Goal: Navigation & Orientation: Find specific page/section

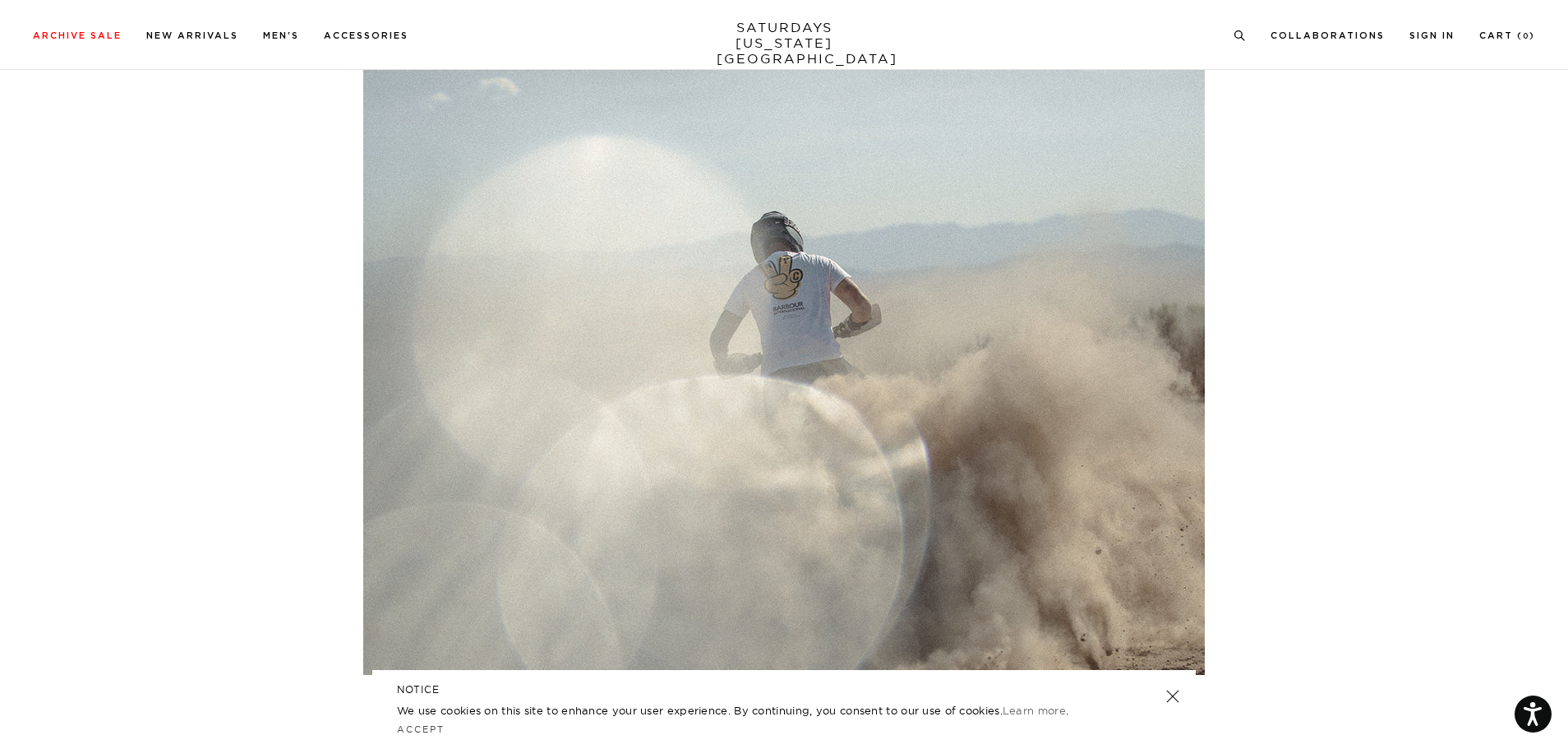
scroll to position [2220, 0]
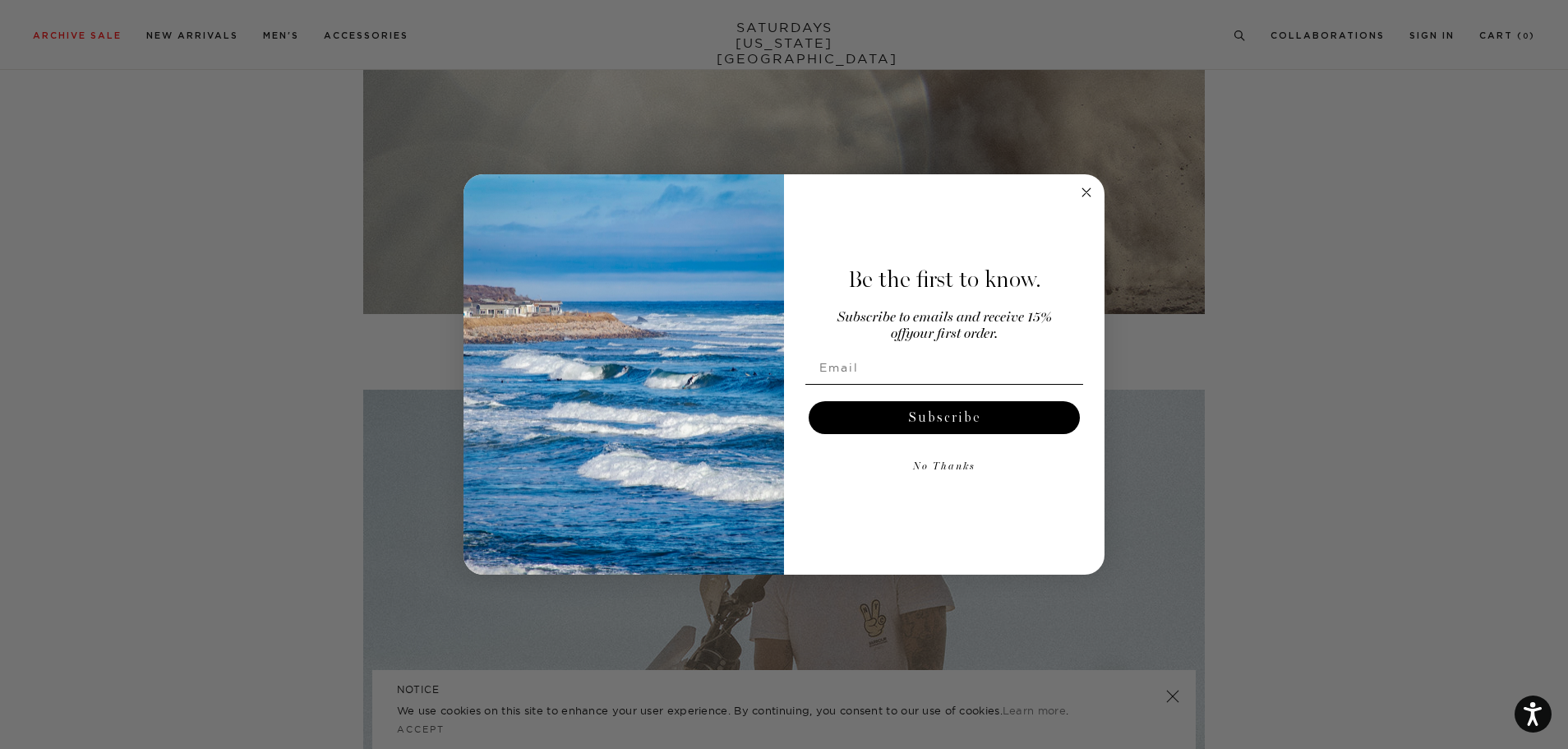
click at [43, 107] on div "Close dialog Be the first to know. Subscribe to emails and receive 15% off your…" at bounding box center [784, 374] width 1568 height 749
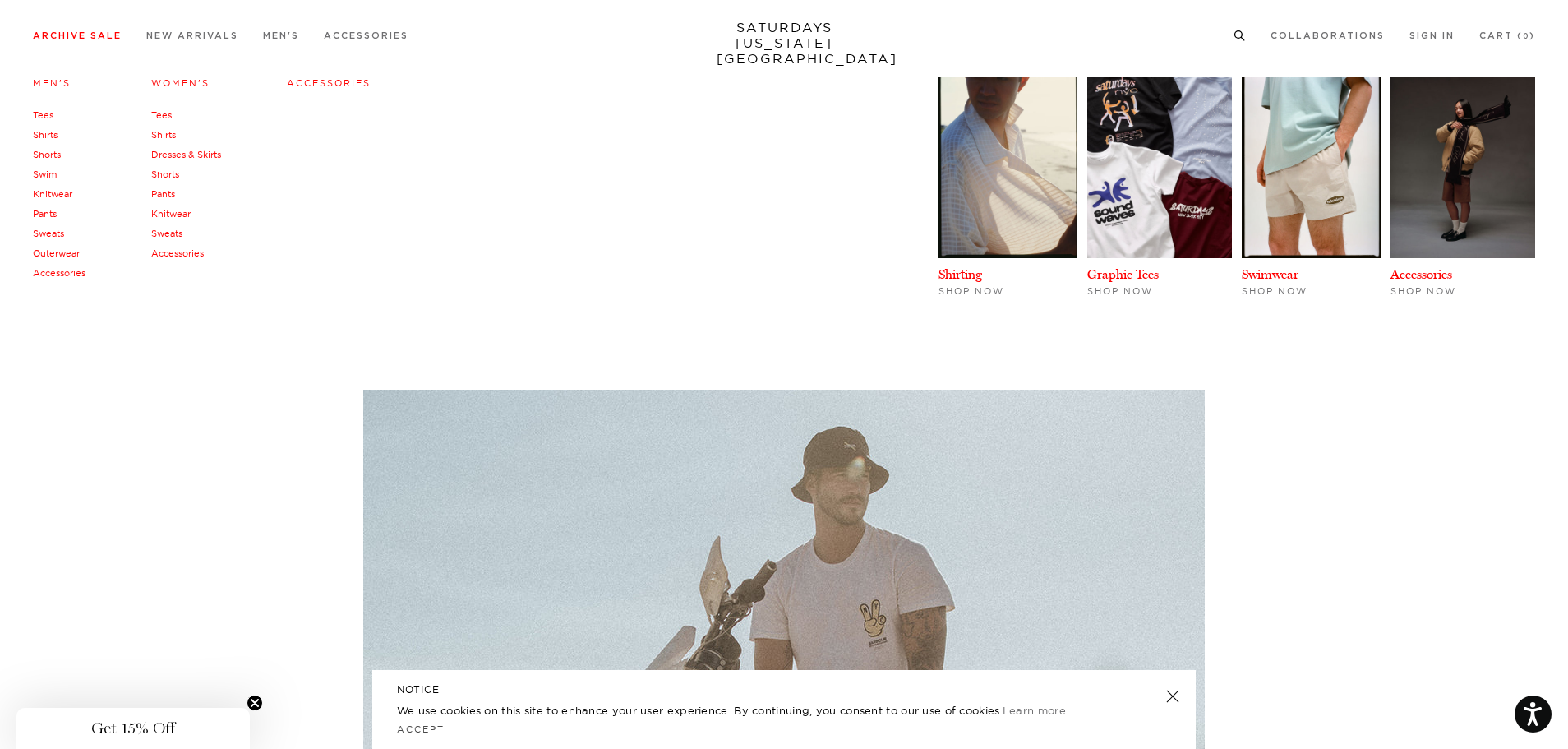
click at [65, 37] on link "Archive Sale" at bounding box center [77, 36] width 89 height 9
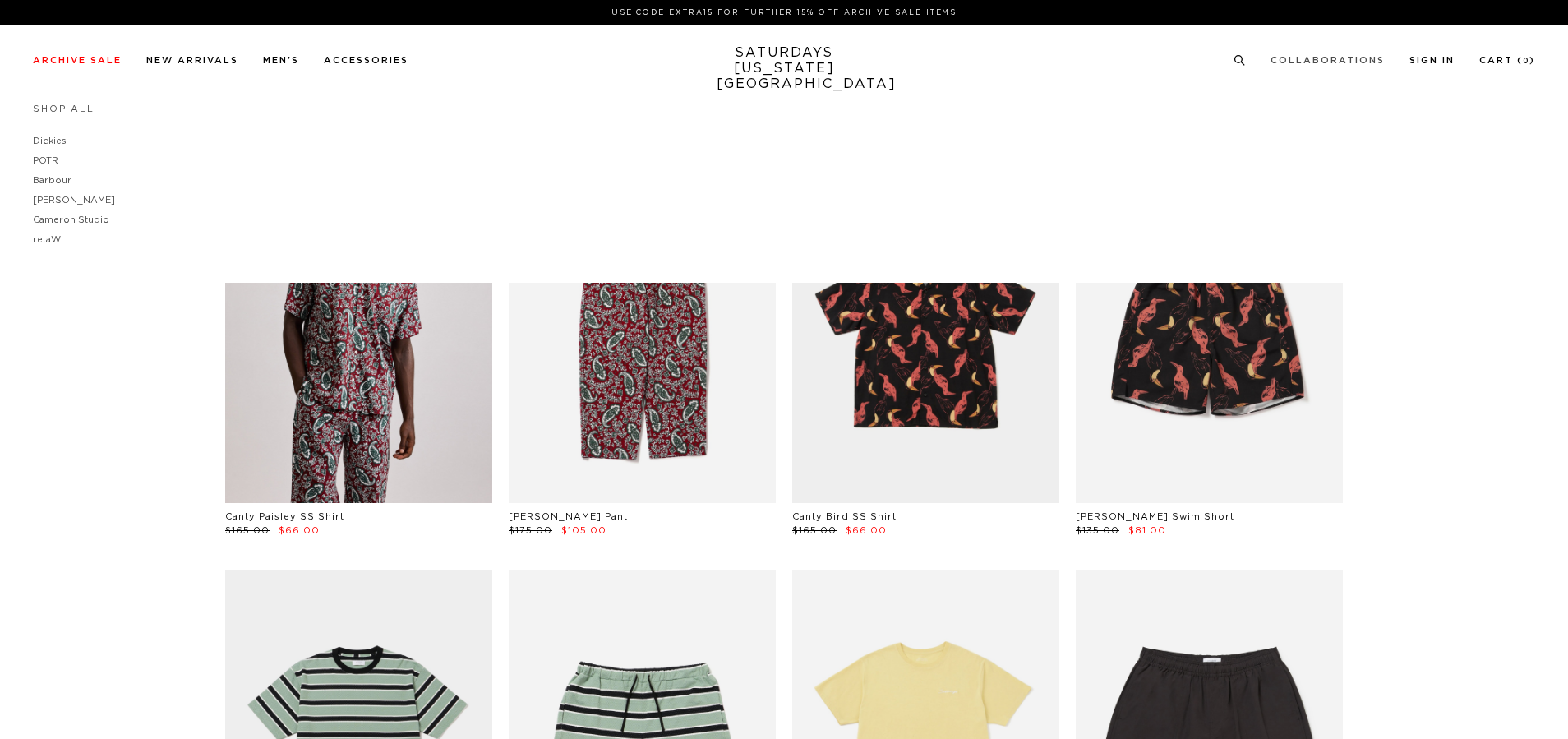
click at [1351, 62] on link "Collaborations" at bounding box center [1327, 60] width 114 height 9
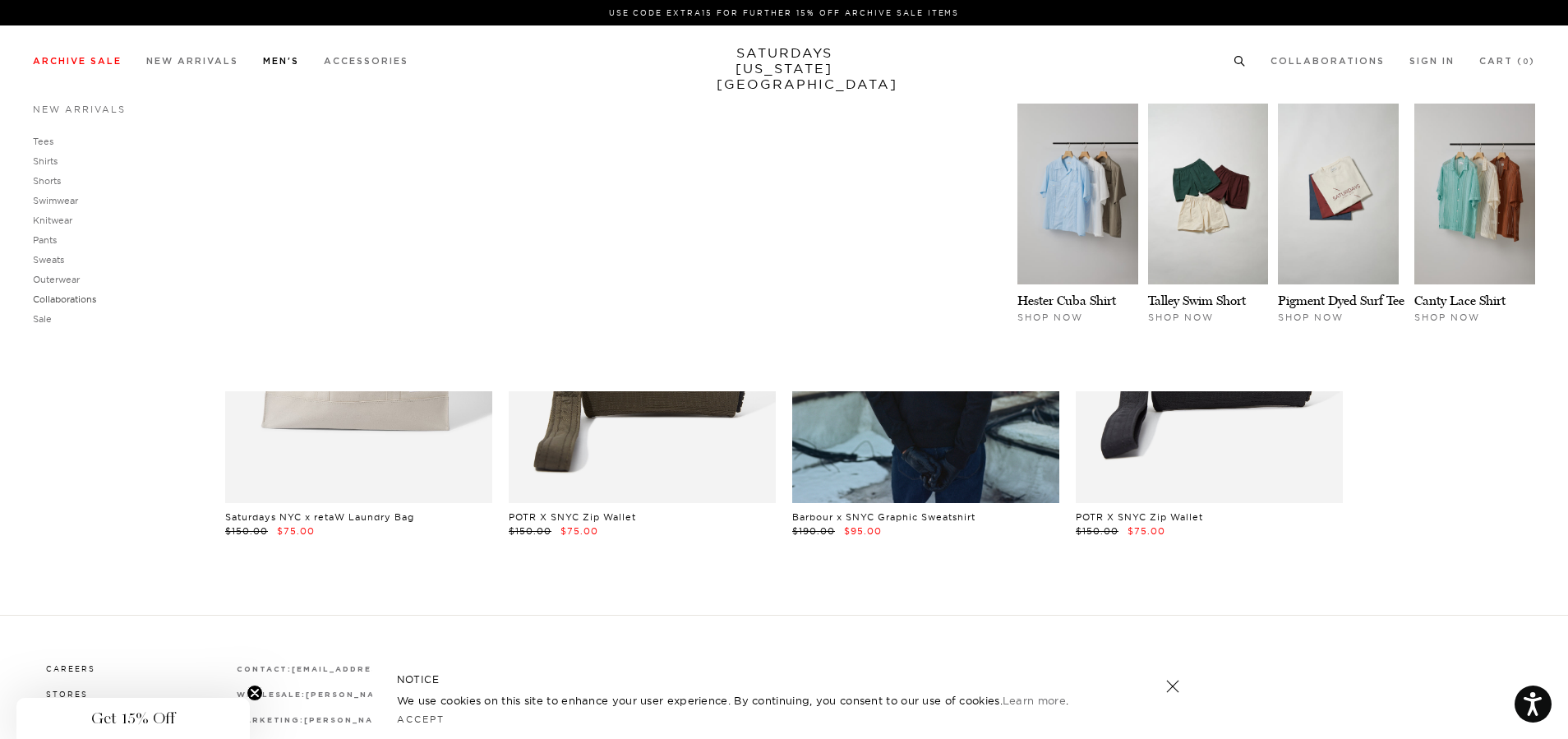
click at [76, 295] on link "Collaborations" at bounding box center [64, 299] width 63 height 12
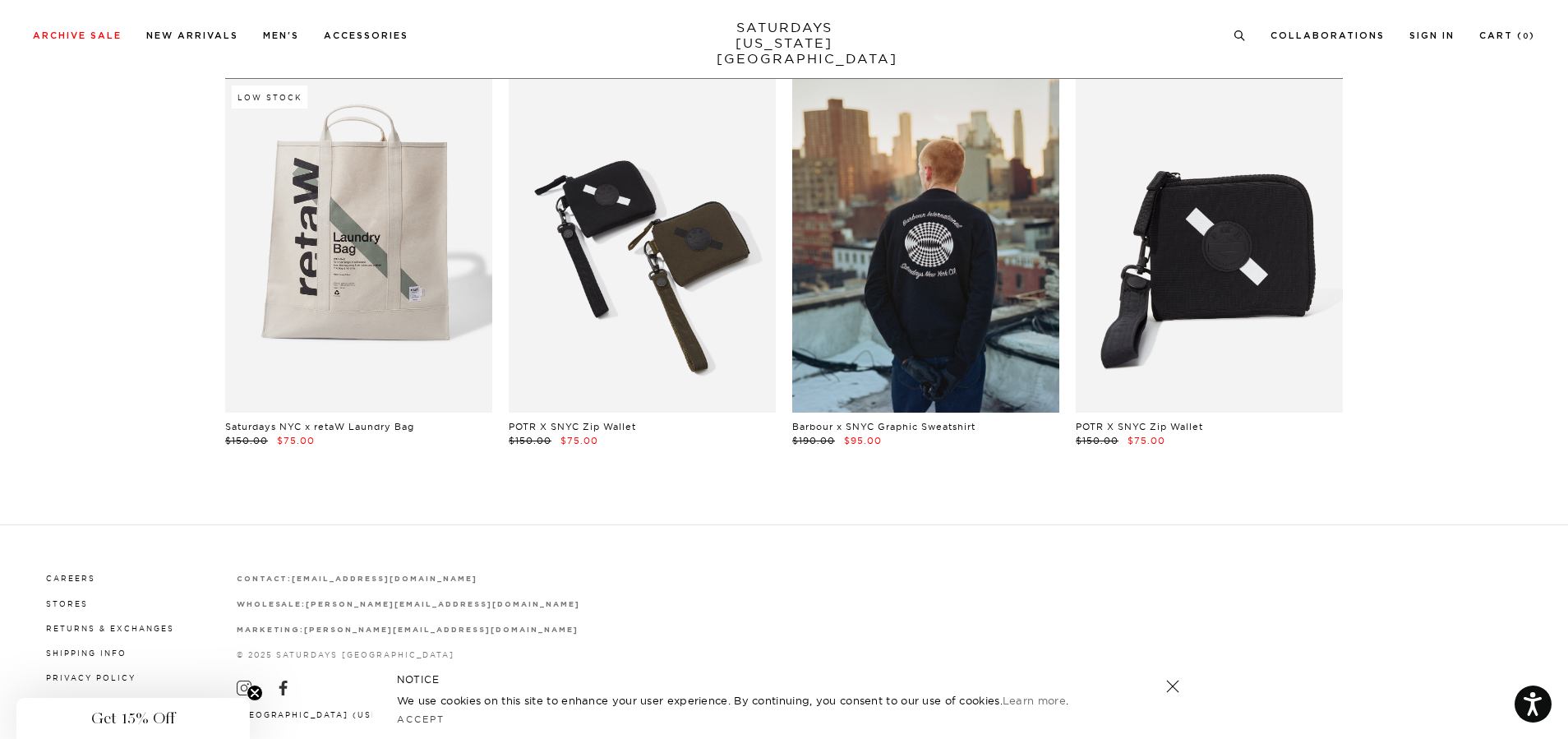
scroll to position [179, 0]
